Goal: Navigation & Orientation: Find specific page/section

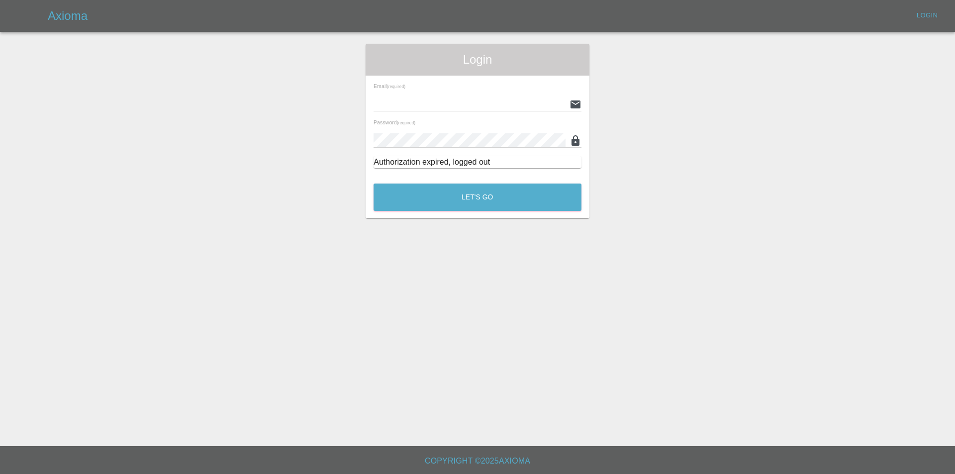
type input "[EMAIL_ADDRESS][DOMAIN_NAME]"
click at [423, 179] on div "Let's Go" at bounding box center [477, 194] width 209 height 37
click at [422, 193] on button "Let's Go" at bounding box center [478, 197] width 208 height 27
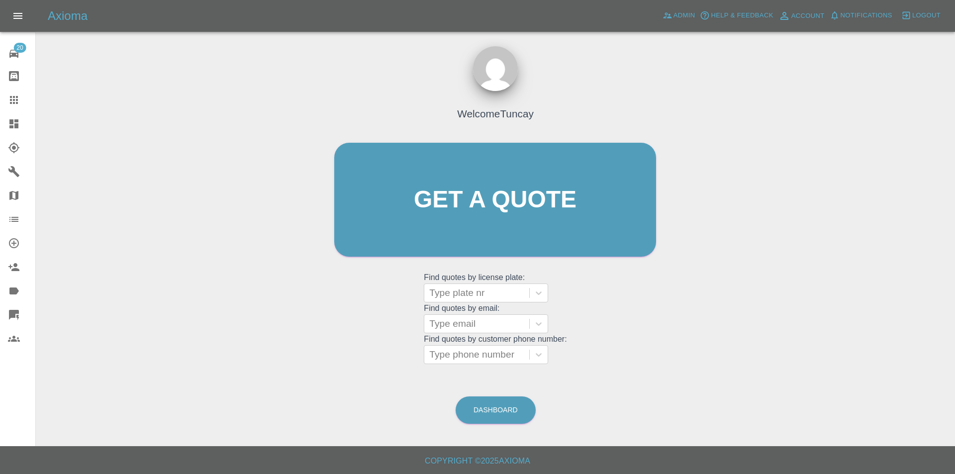
click at [10, 118] on icon at bounding box center [14, 124] width 12 height 12
